Goal: Task Accomplishment & Management: Manage account settings

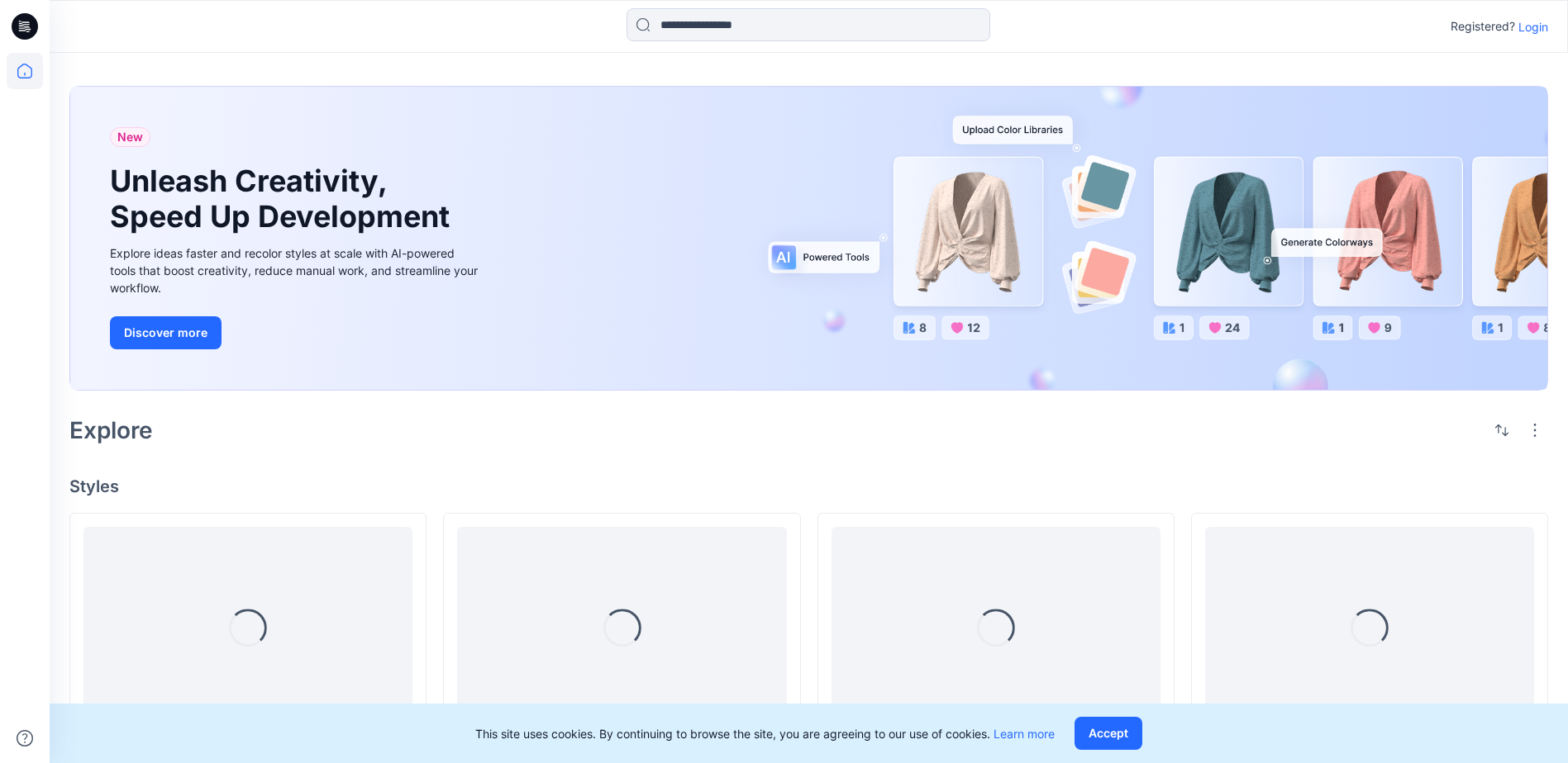
click at [1529, 26] on p "Login" at bounding box center [1533, 27] width 29 height 18
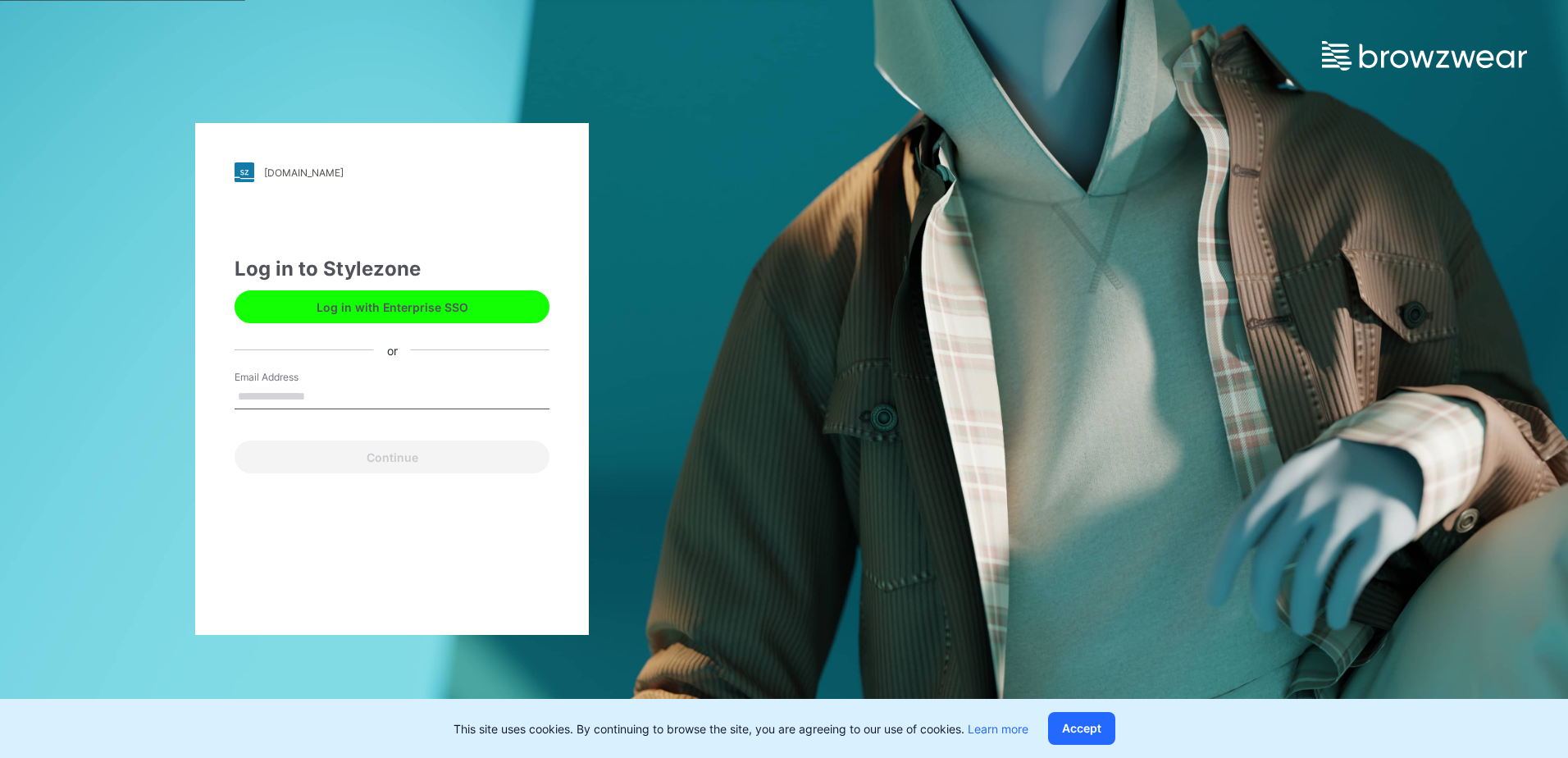
click at [409, 309] on button "Log in with Enterprise SSO" at bounding box center [392, 307] width 315 height 32
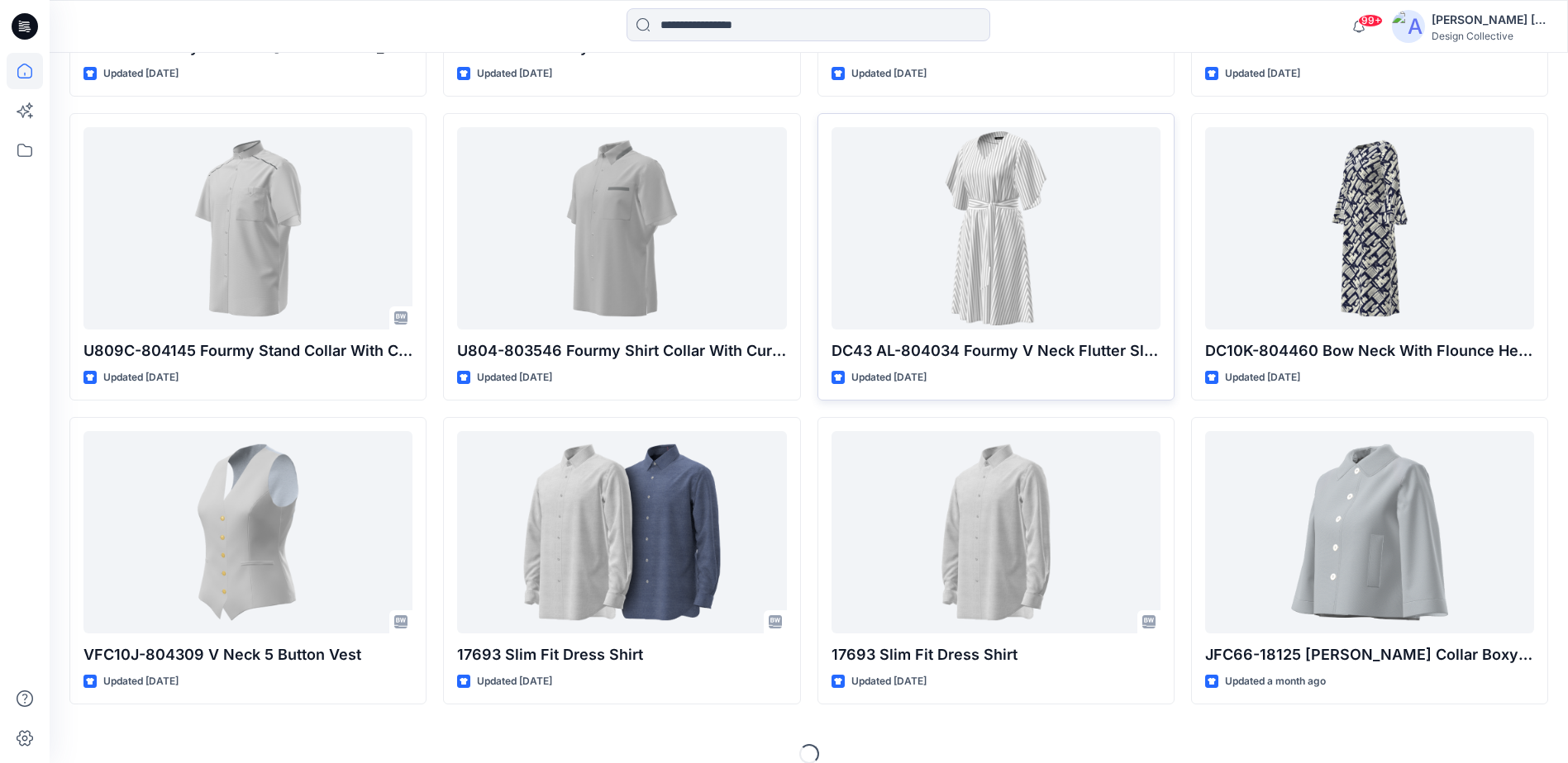
scroll to position [1693, 0]
